Goal: Transaction & Acquisition: Purchase product/service

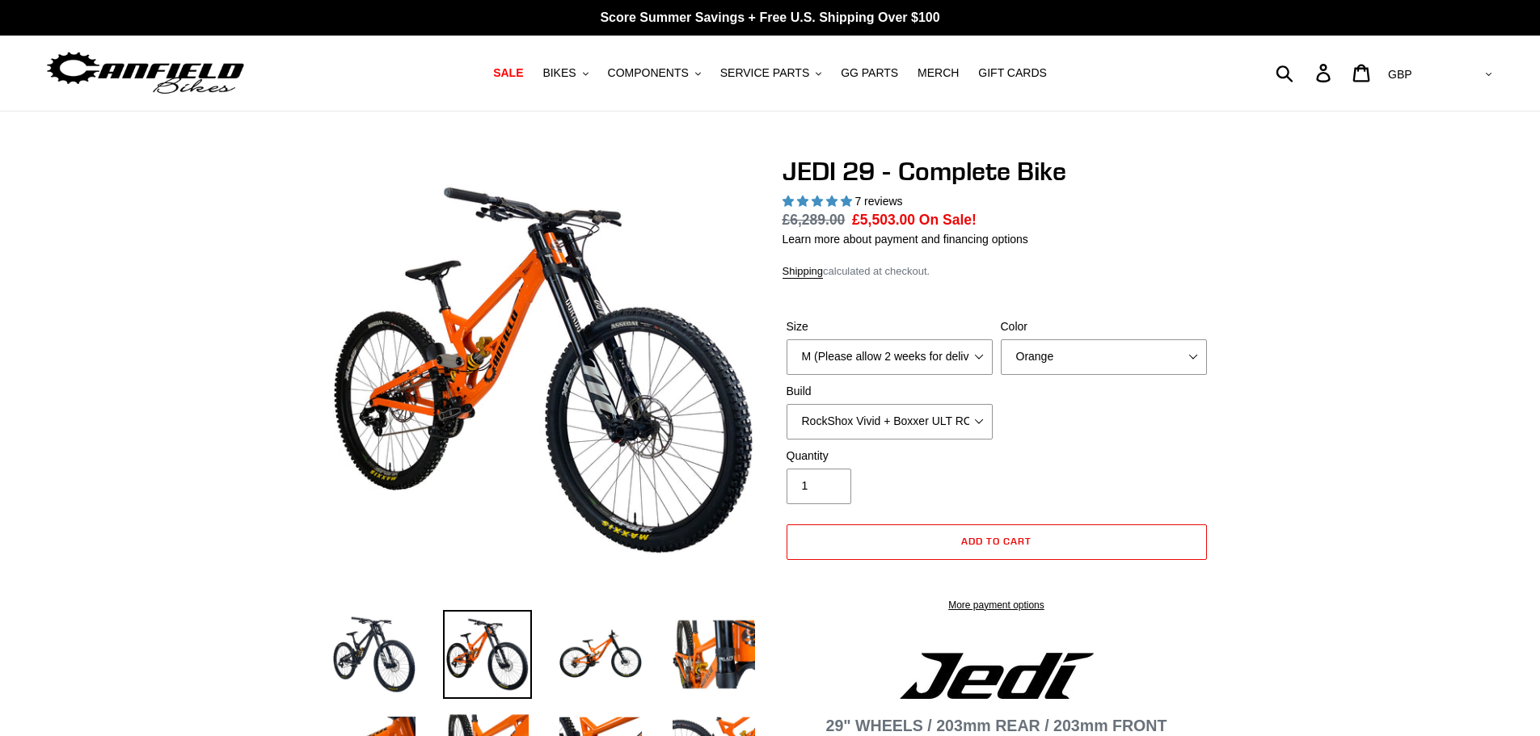
select select "highest-rating"
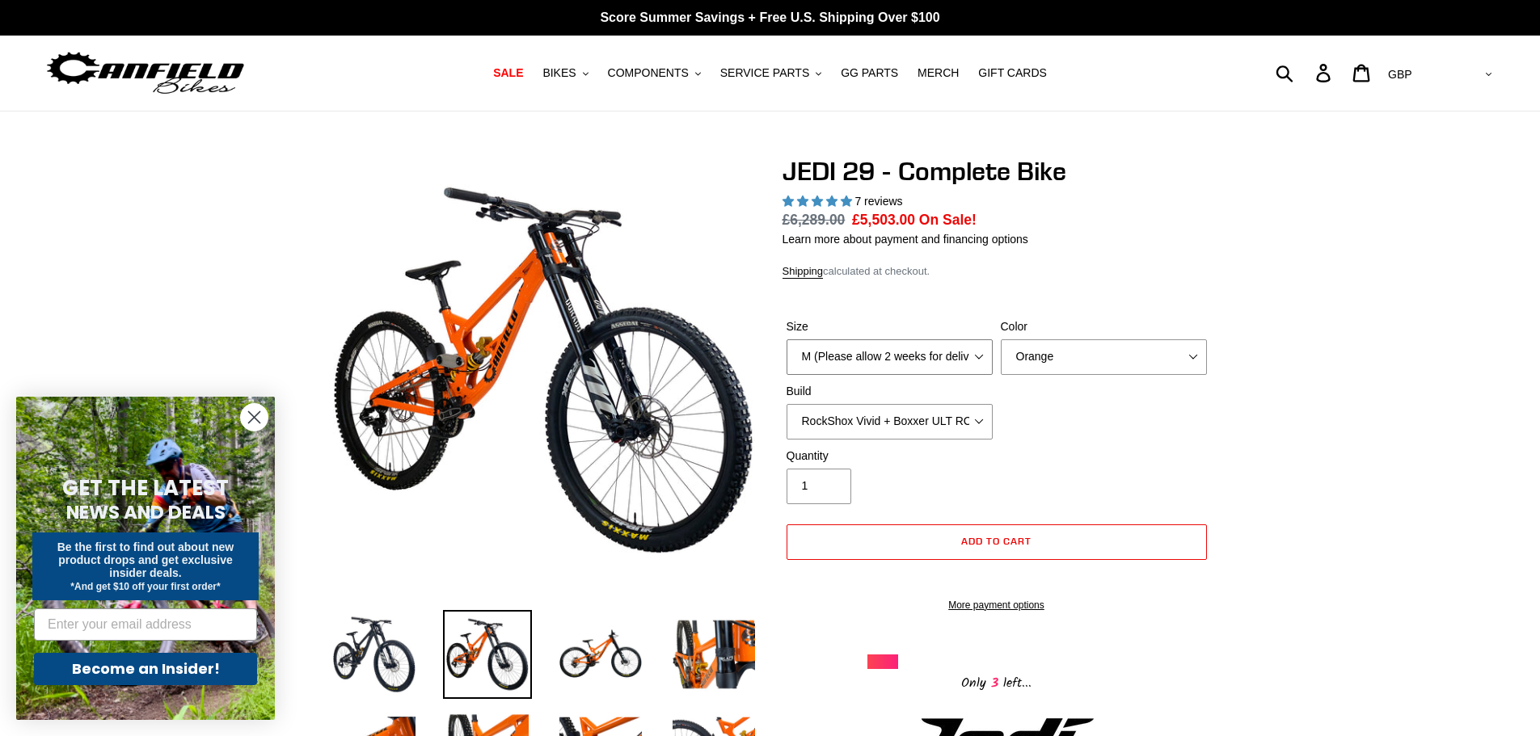
click at [951, 373] on select "M (Please allow 2 weeks for delivery) L (Please allow 2 weeks for delivery) XL …" at bounding box center [890, 358] width 206 height 36
select select "L (Please allow 2 weeks for delivery)"
click at [787, 340] on select "M (Please allow 2 weeks for delivery) L (Please allow 2 weeks for delivery) XL …" at bounding box center [890, 358] width 206 height 36
click at [1134, 340] on select "Orange Stealth Black Raw" at bounding box center [1104, 358] width 206 height 36
click at [1001, 340] on select "Orange Stealth Black Raw" at bounding box center [1104, 358] width 206 height 36
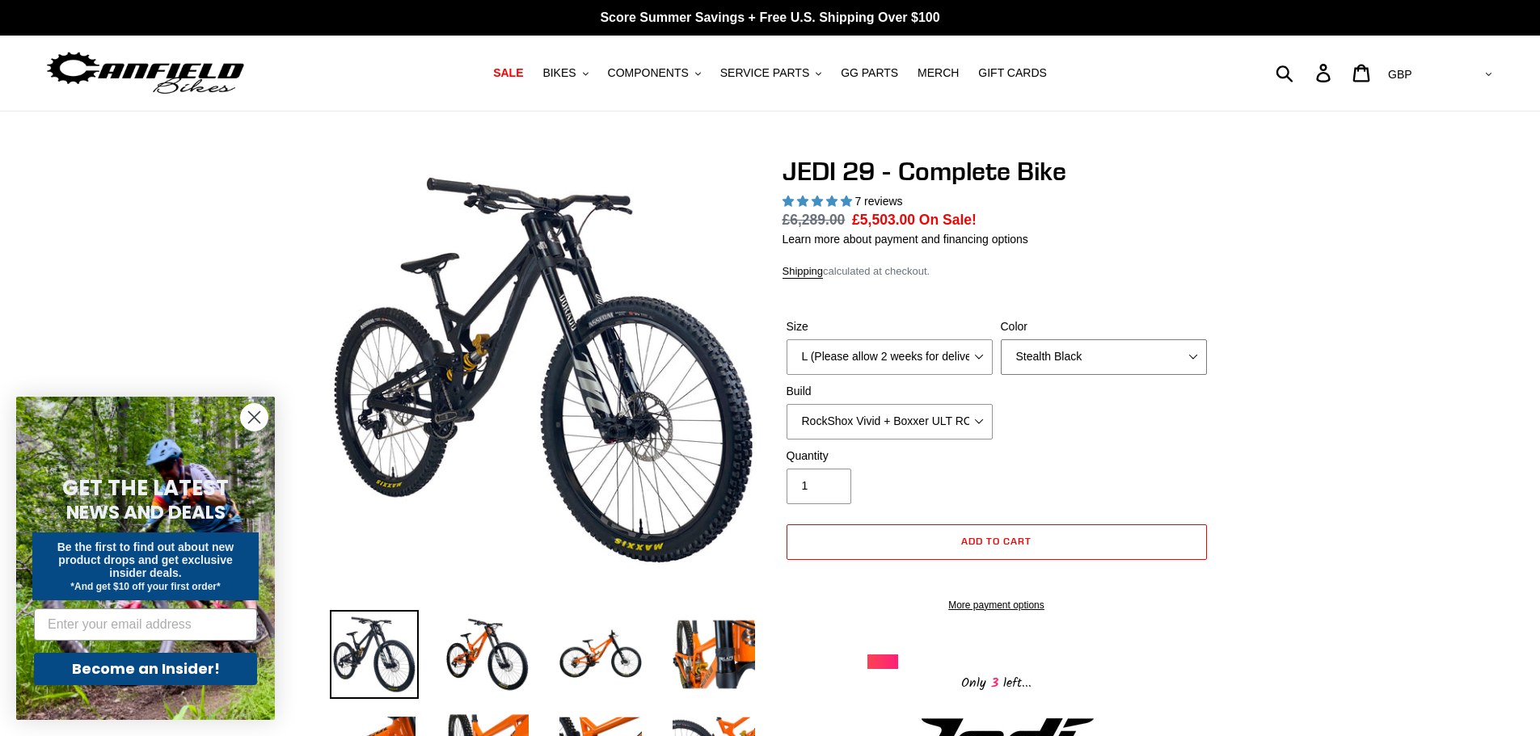
click at [1134, 340] on select "Orange Stealth Black Raw" at bounding box center [1104, 358] width 206 height 36
click at [1158, 444] on div "Size M (Please allow 2 weeks for delivery) L (Please allow 2 weeks for delivery…" at bounding box center [997, 383] width 428 height 129
click at [1133, 366] on select "Orange Stealth Black Raw" at bounding box center [1104, 358] width 206 height 36
select select "Raw"
click at [1001, 340] on select "Orange Stealth Black Raw" at bounding box center [1104, 358] width 206 height 36
